Goal: Task Accomplishment & Management: Complete application form

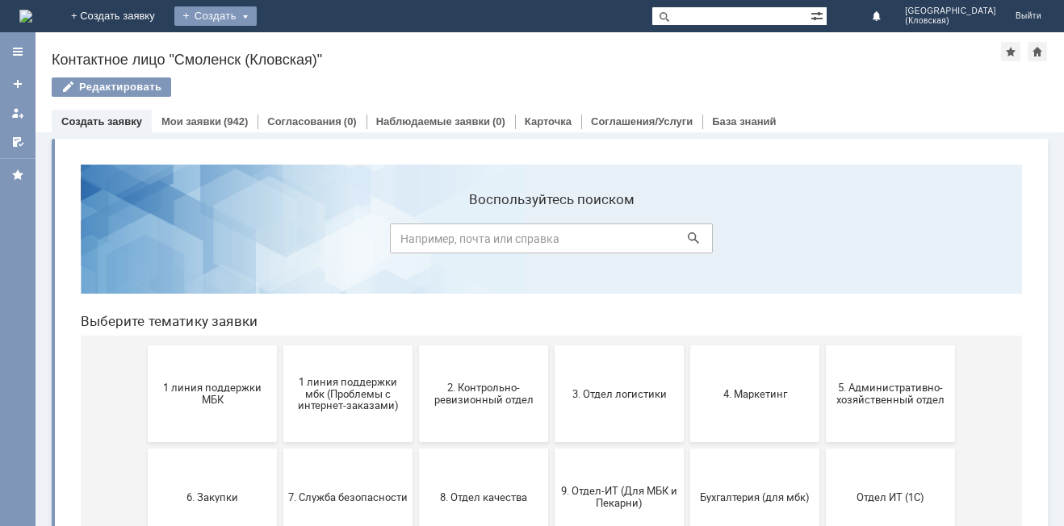
click at [257, 10] on div "Создать" at bounding box center [215, 15] width 82 height 19
click at [300, 39] on link "Заявка" at bounding box center [239, 48] width 123 height 19
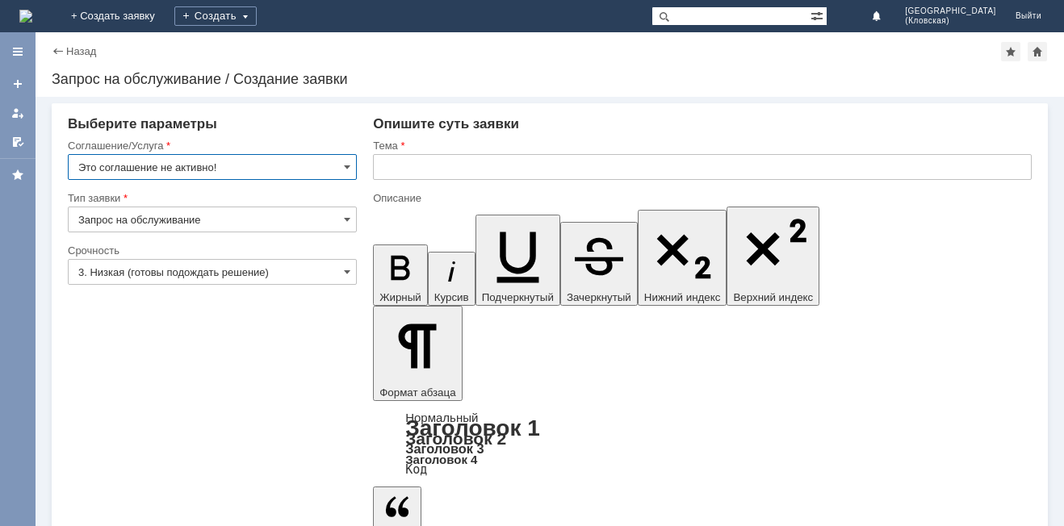
click at [237, 167] on input "Это соглашение не активно!" at bounding box center [212, 167] width 289 height 26
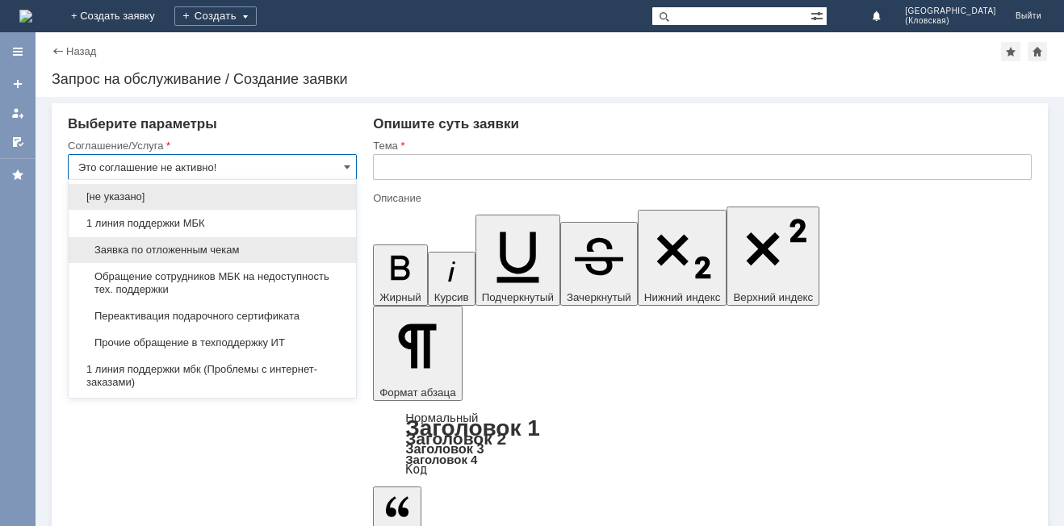
click at [182, 251] on span "Заявка по отложенным чекам" at bounding box center [212, 250] width 268 height 13
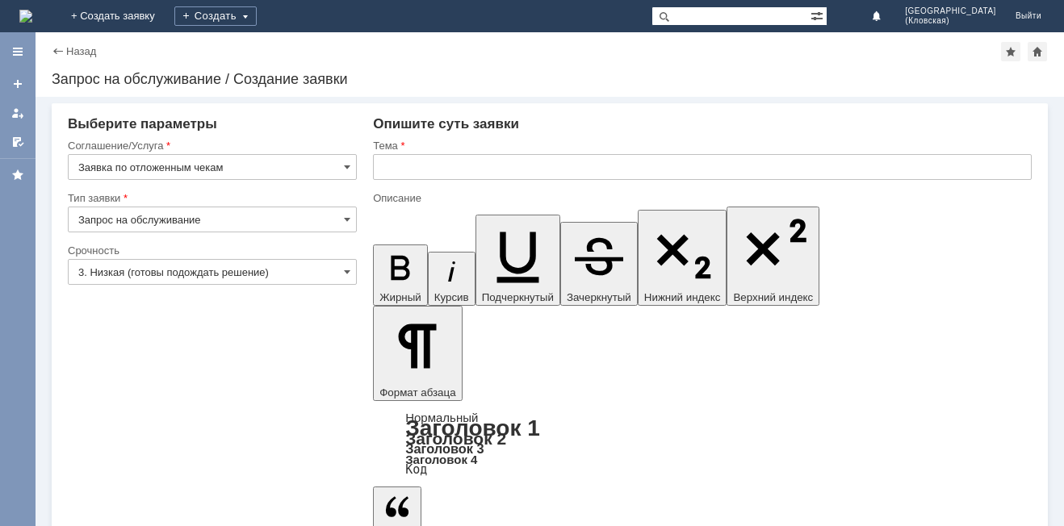
type input "Заявка по отложенным чекам"
click at [237, 221] on input "Запрос на обслуживание" at bounding box center [212, 220] width 289 height 26
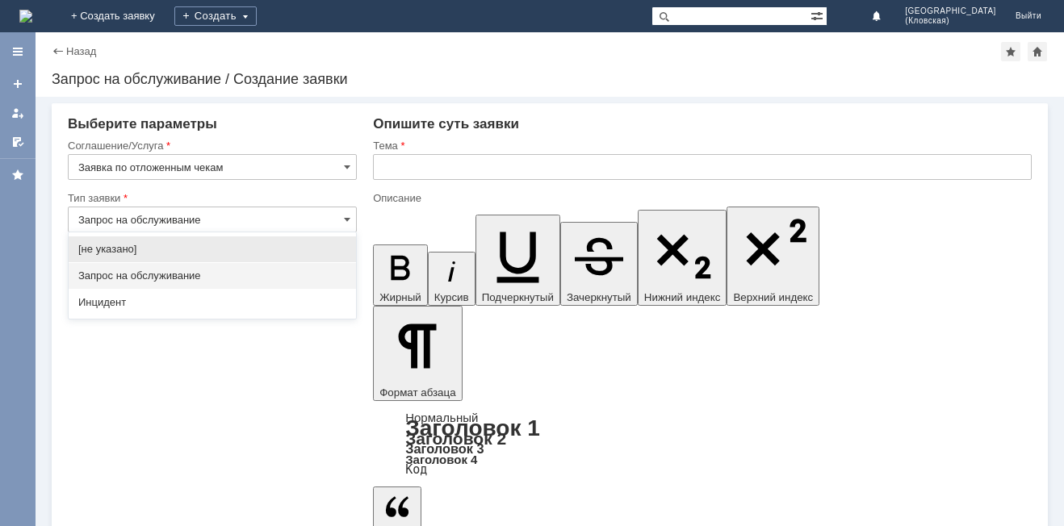
click at [237, 221] on input "Запрос на обслуживание" at bounding box center [212, 220] width 289 height 26
click at [355, 219] on input "Запрос на обслуживание" at bounding box center [212, 220] width 289 height 26
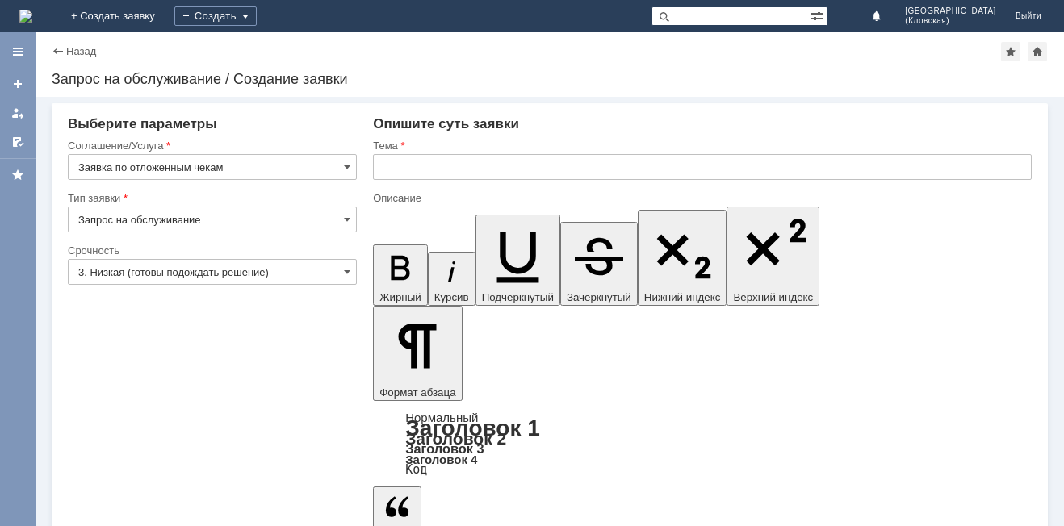
drag, startPoint x: 251, startPoint y: 396, endPoint x: 274, endPoint y: 343, distance: 57.9
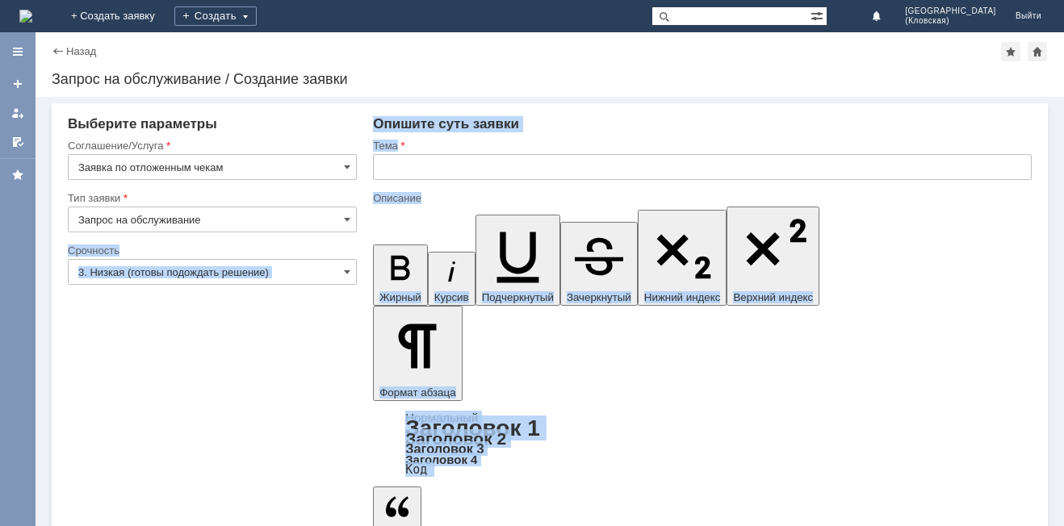
type input "Запрос на обслуживание"
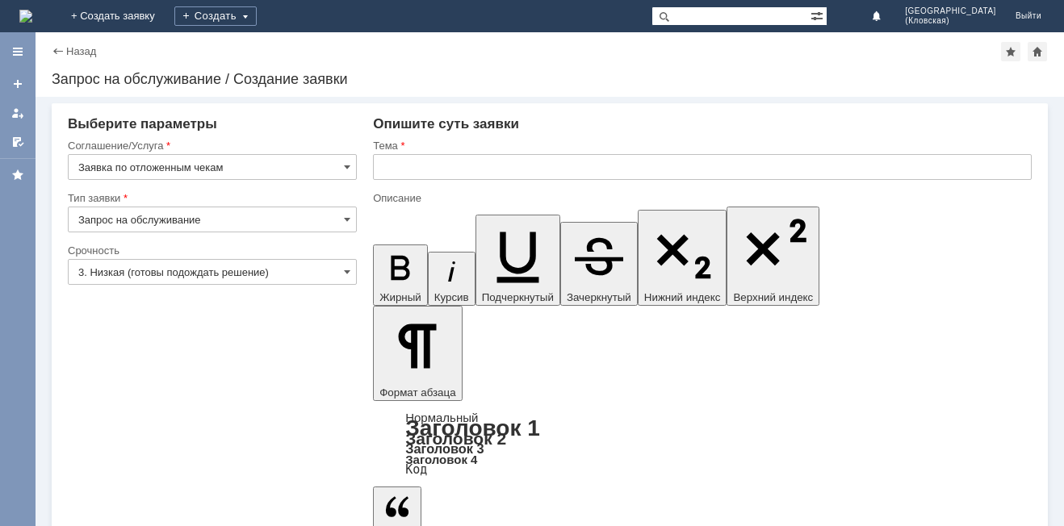
click at [313, 270] on input "3. Низкая (готовы подождать решение)" at bounding box center [212, 272] width 289 height 26
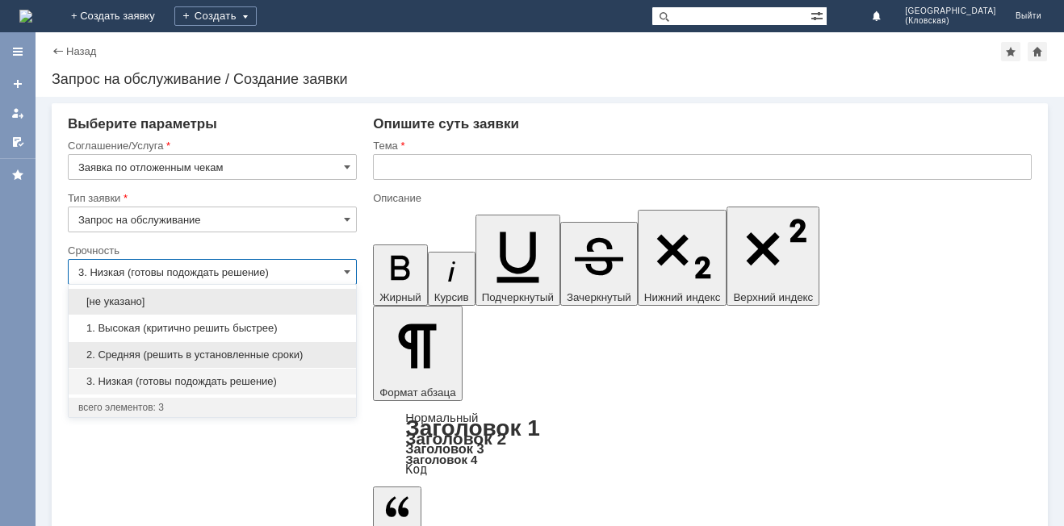
click at [190, 348] on div "2. Средняя (решить в установленные сроки)" at bounding box center [212, 355] width 287 height 26
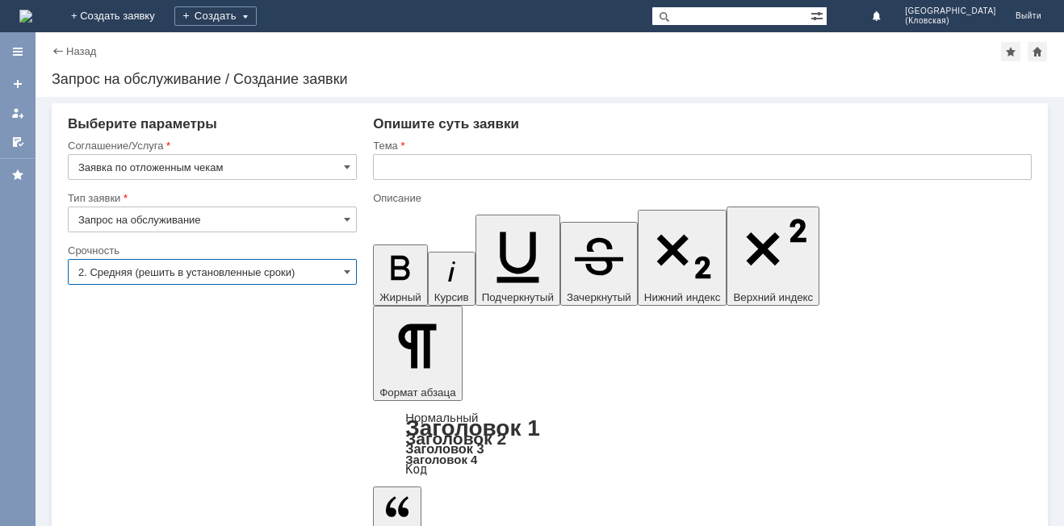
type input "2. Средняя (решить в установленные сроки)"
click at [535, 160] on input "text" at bounding box center [702, 167] width 659 height 26
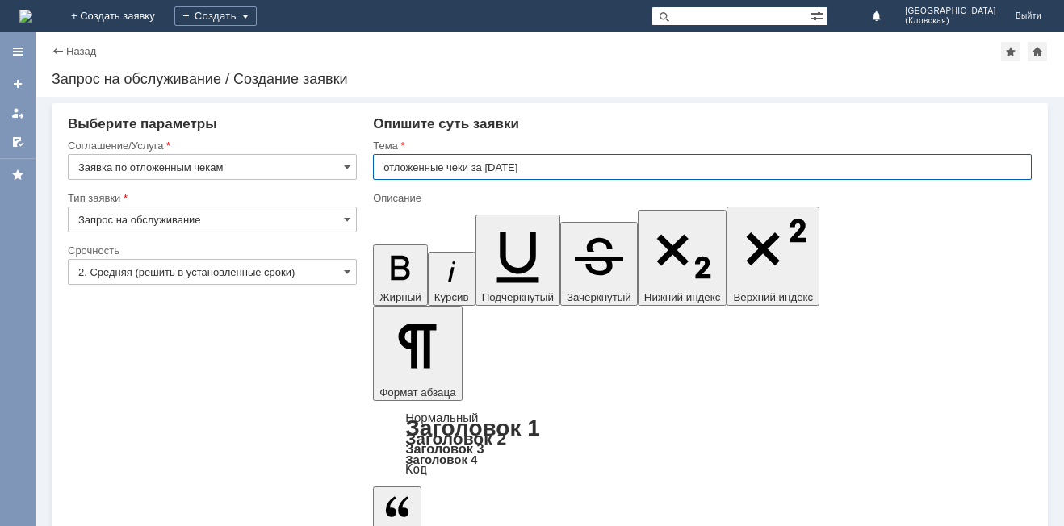
type input "отложенные чеки за [DATE]"
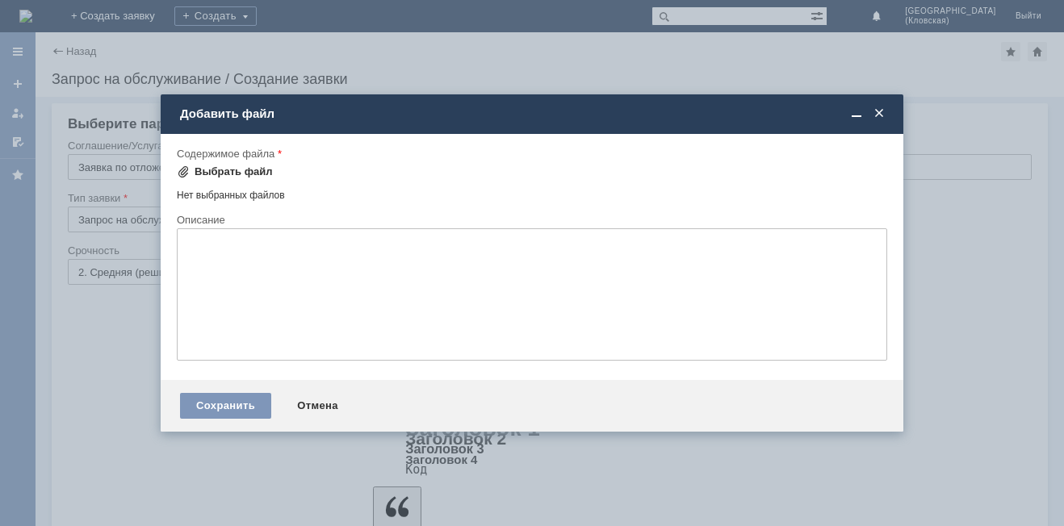
click at [200, 168] on div "Выбрать файл" at bounding box center [234, 171] width 78 height 13
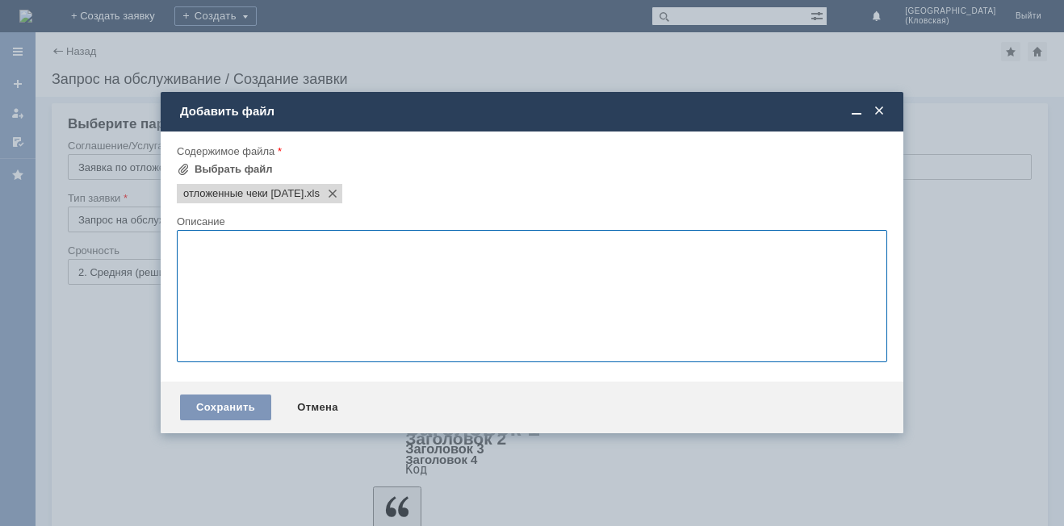
click at [245, 273] on textarea at bounding box center [532, 296] width 710 height 132
click at [245, 273] on textarea "просьба уда" at bounding box center [532, 296] width 710 height 132
type textarea "просьба удалить отложенные чеки за [DATE]"
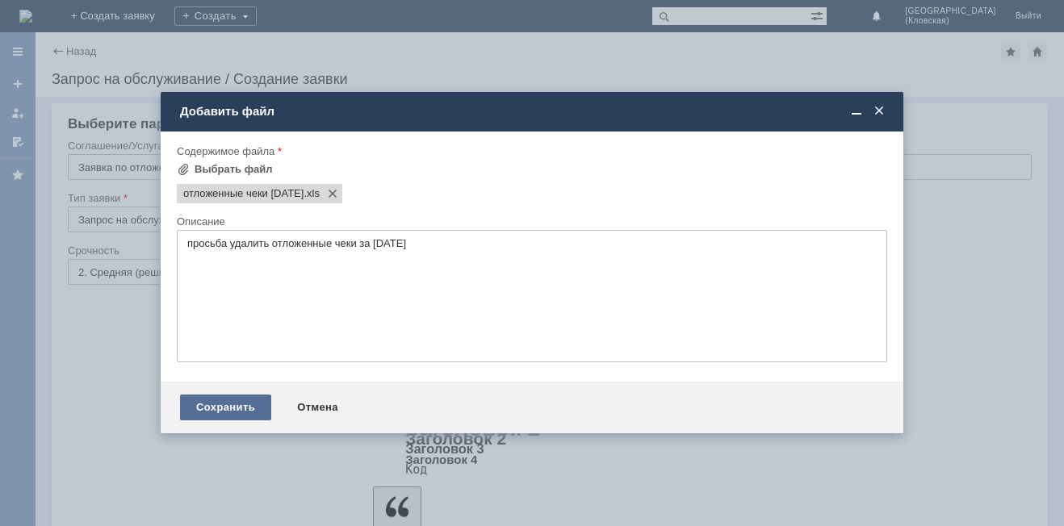
click at [211, 404] on div "Сохранить" at bounding box center [225, 408] width 91 height 26
